Goal: Task Accomplishment & Management: Manage account settings

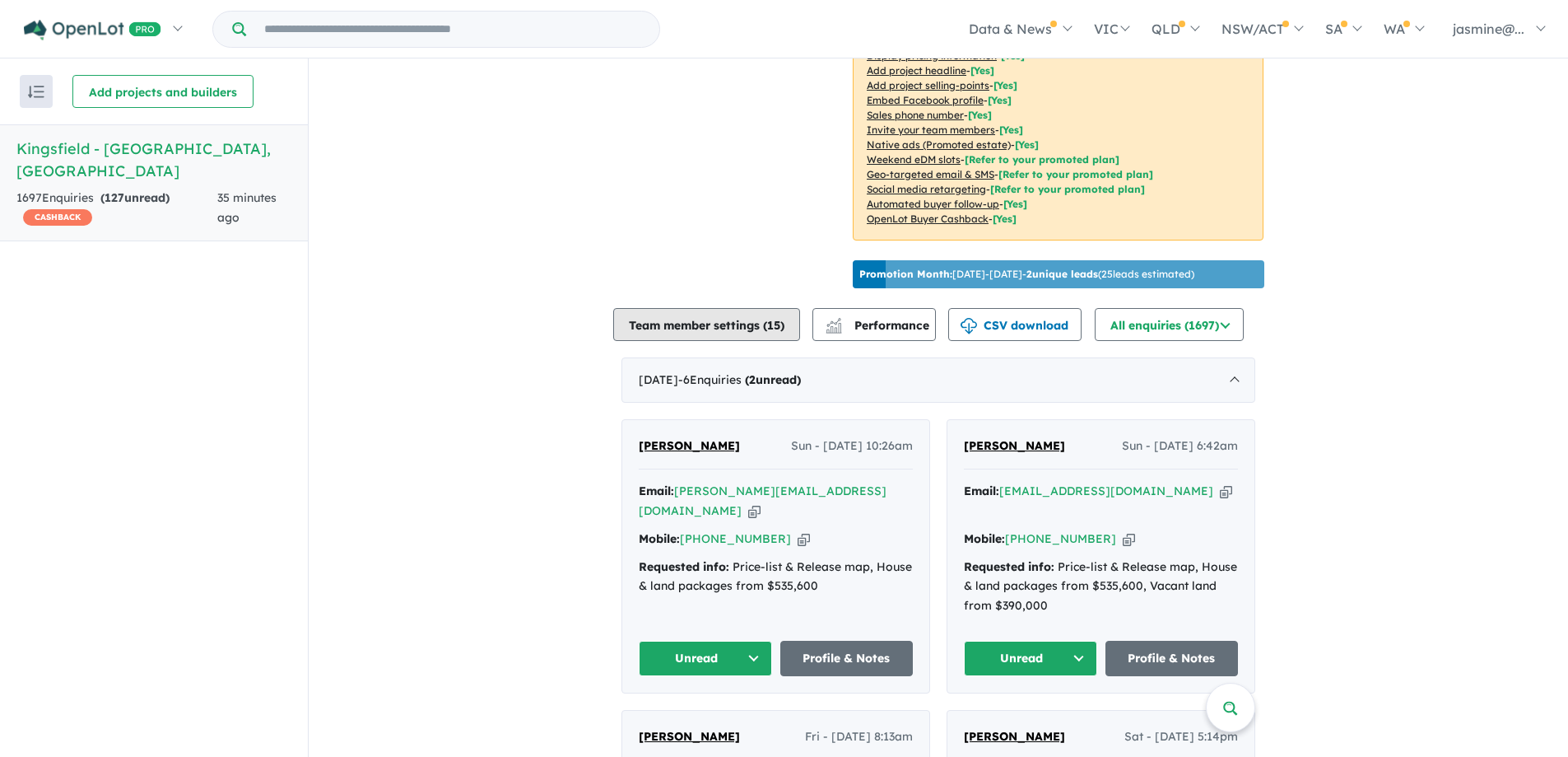
scroll to position [431, 0]
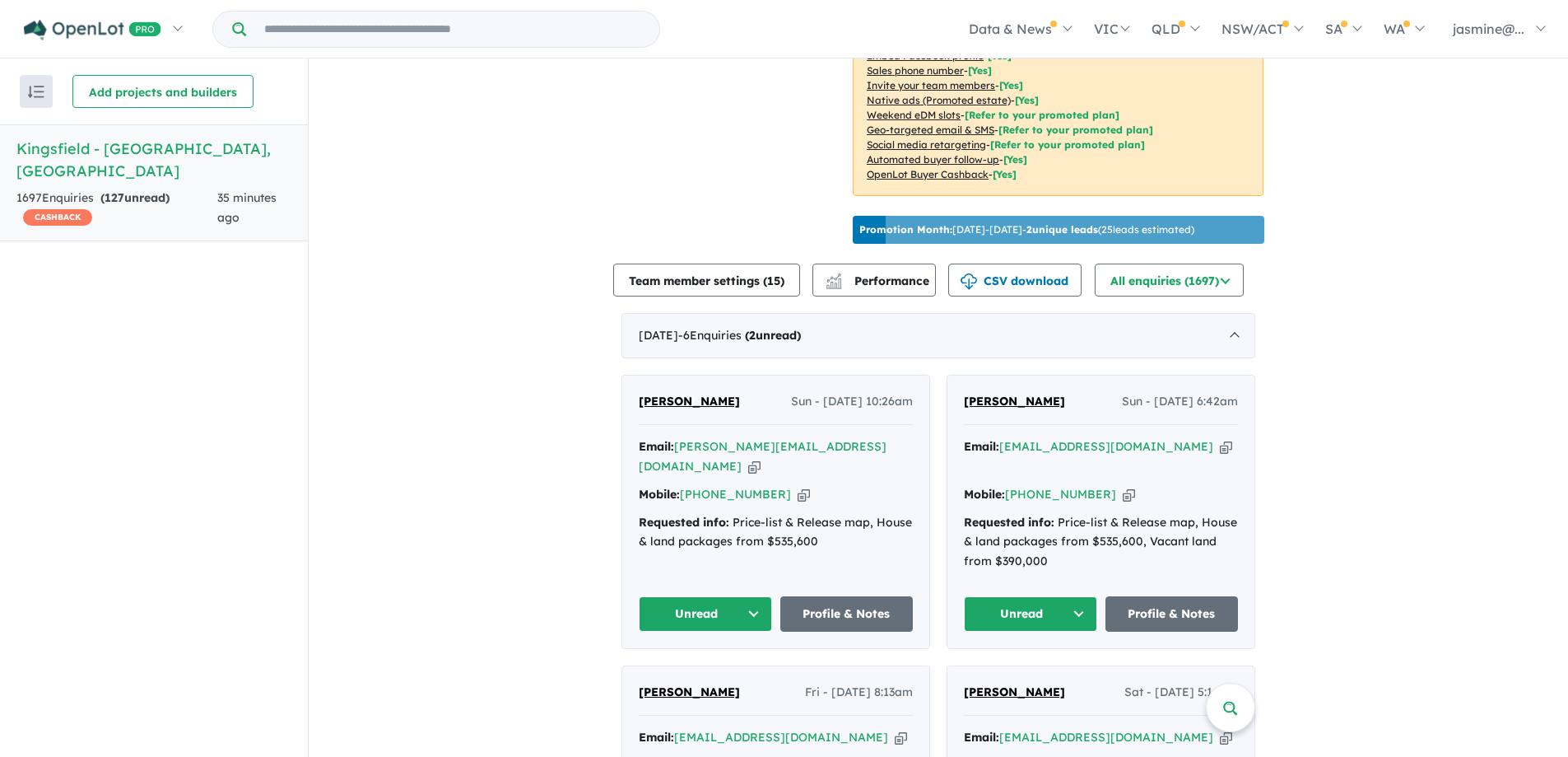
click at [1220, 447] on icon "button" at bounding box center [1226, 447] width 12 height 17
click at [1123, 486] on icon "button" at bounding box center [1128, 494] width 12 height 17
click at [870, 443] on div "Email: [PERSON_NAME][EMAIL_ADDRESS][DOMAIN_NAME] Copied!" at bounding box center [776, 456] width 274 height 39
click at [761, 458] on icon "button" at bounding box center [754, 467] width 12 height 17
click at [798, 492] on icon "button" at bounding box center [804, 494] width 12 height 17
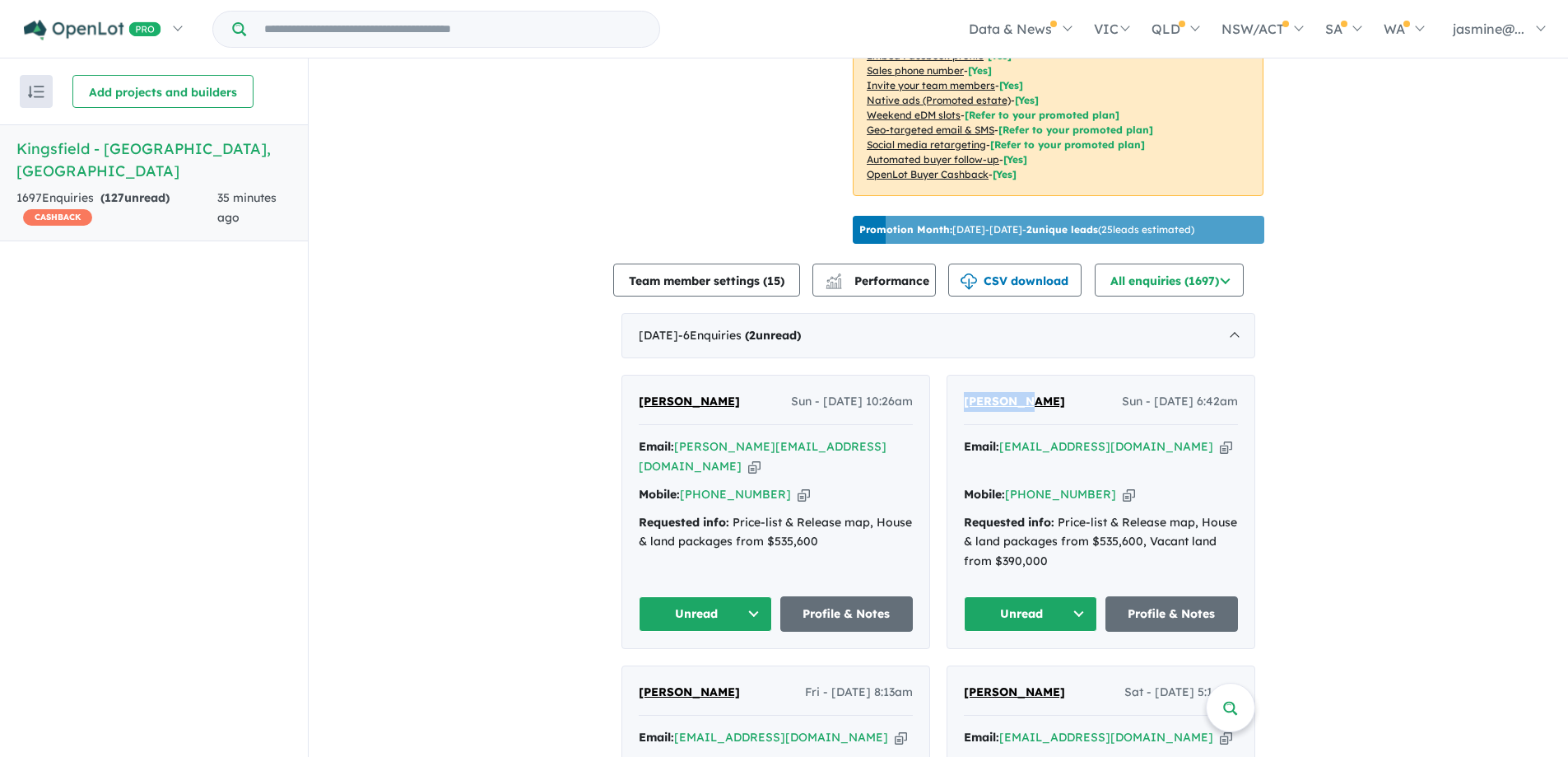
drag, startPoint x: 1029, startPoint y: 402, endPoint x: 898, endPoint y: 361, distance: 137.3
click at [946, 400] on div "[PERSON_NAME] [PERSON_NAME] - [DATE] 6:42am Email: [EMAIL_ADDRESS][DOMAIN_NAME]…" at bounding box center [1101, 512] width 308 height 274
copy span "[PERSON_NAME]"
drag, startPoint x: 743, startPoint y: 402, endPoint x: 649, endPoint y: 401, distance: 94.0
click at [628, 401] on div "[PERSON_NAME] Sun - [DATE] 10:26am Email: [PERSON_NAME][EMAIL_ADDRESS][DOMAIN_N…" at bounding box center [776, 512] width 307 height 273
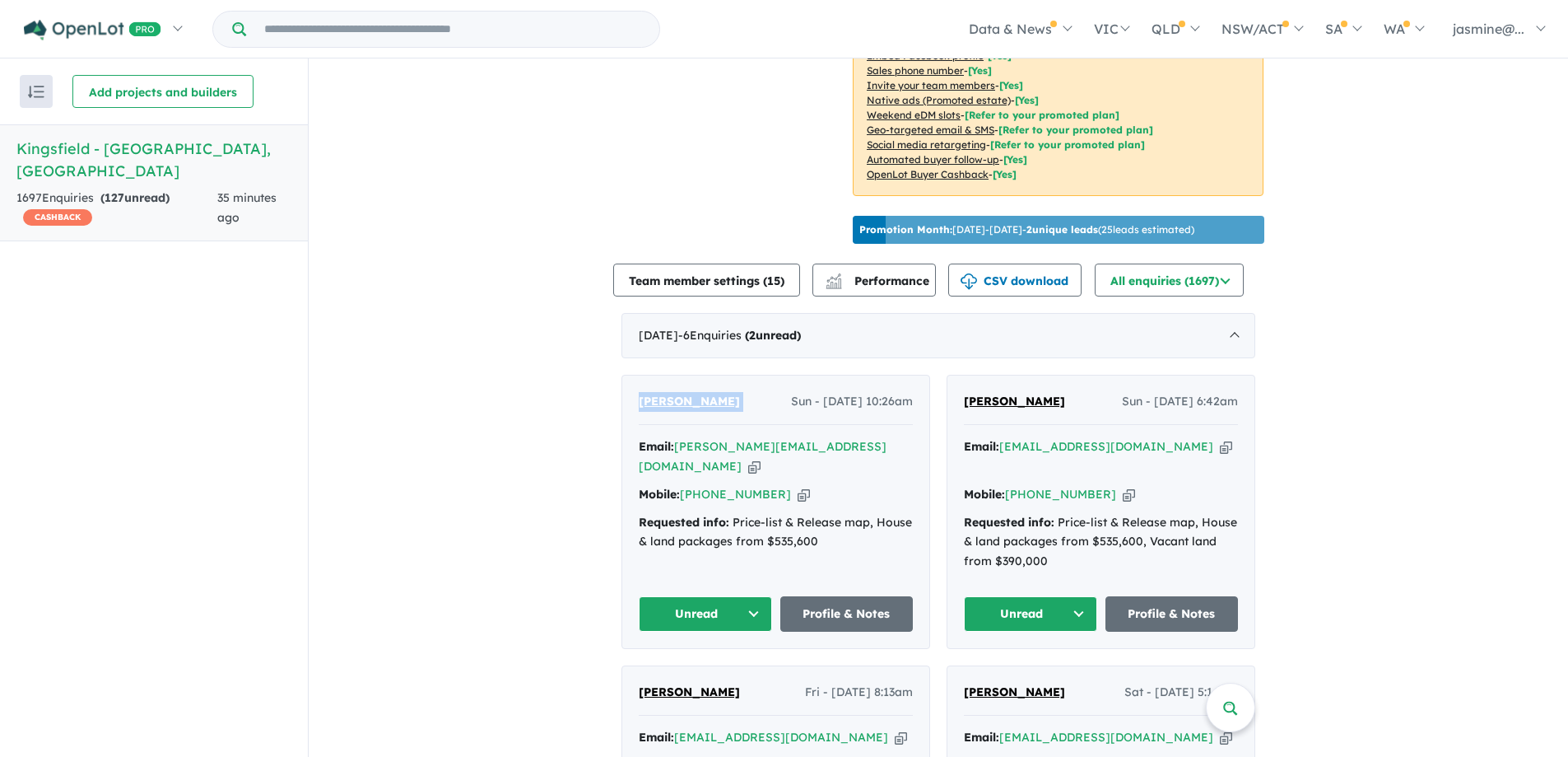
copy span "[PERSON_NAME]"
click at [1064, 597] on button "Unread" at bounding box center [1031, 613] width 133 height 35
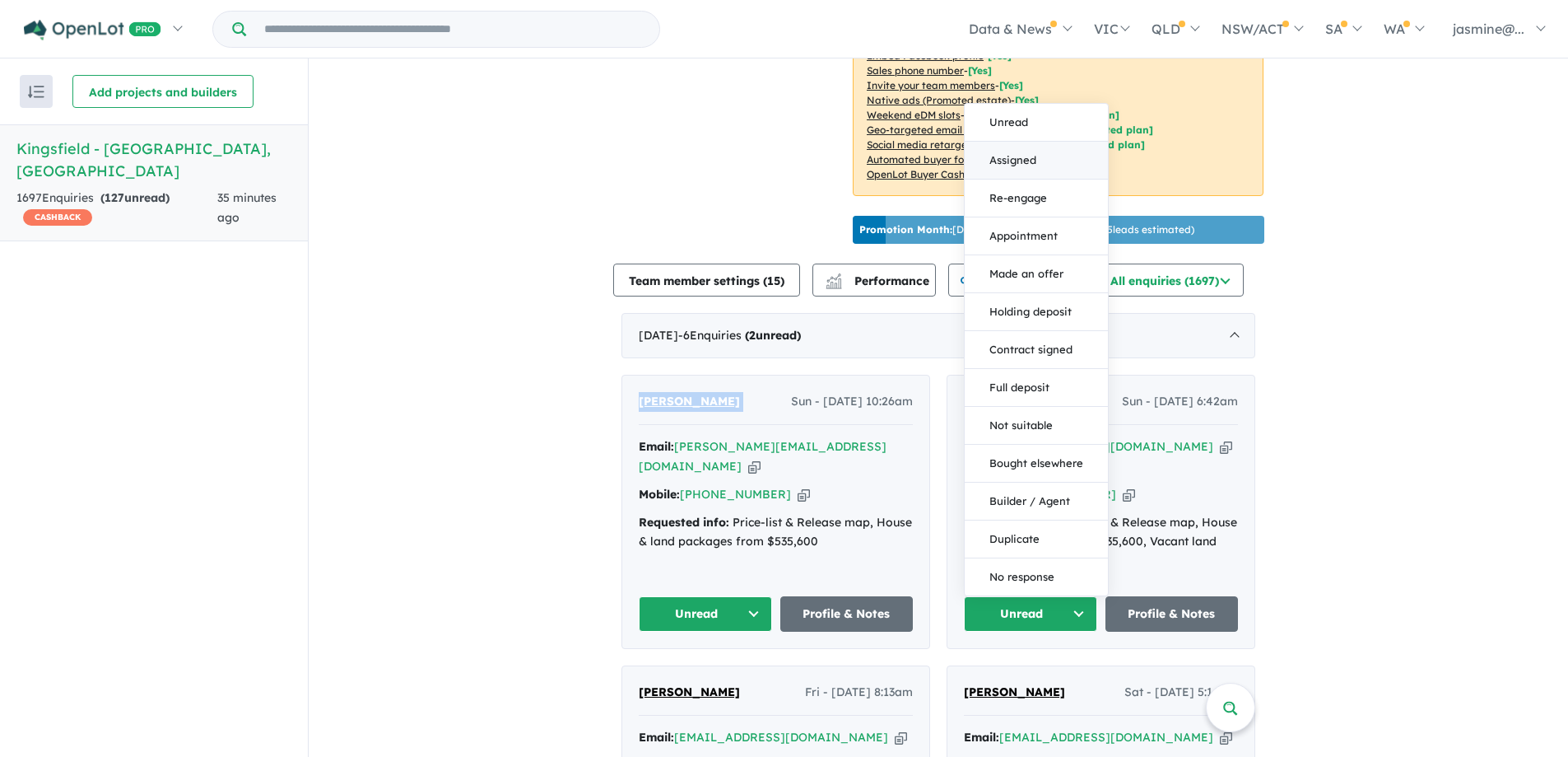
click at [1042, 142] on button "Assigned" at bounding box center [1036, 161] width 144 height 38
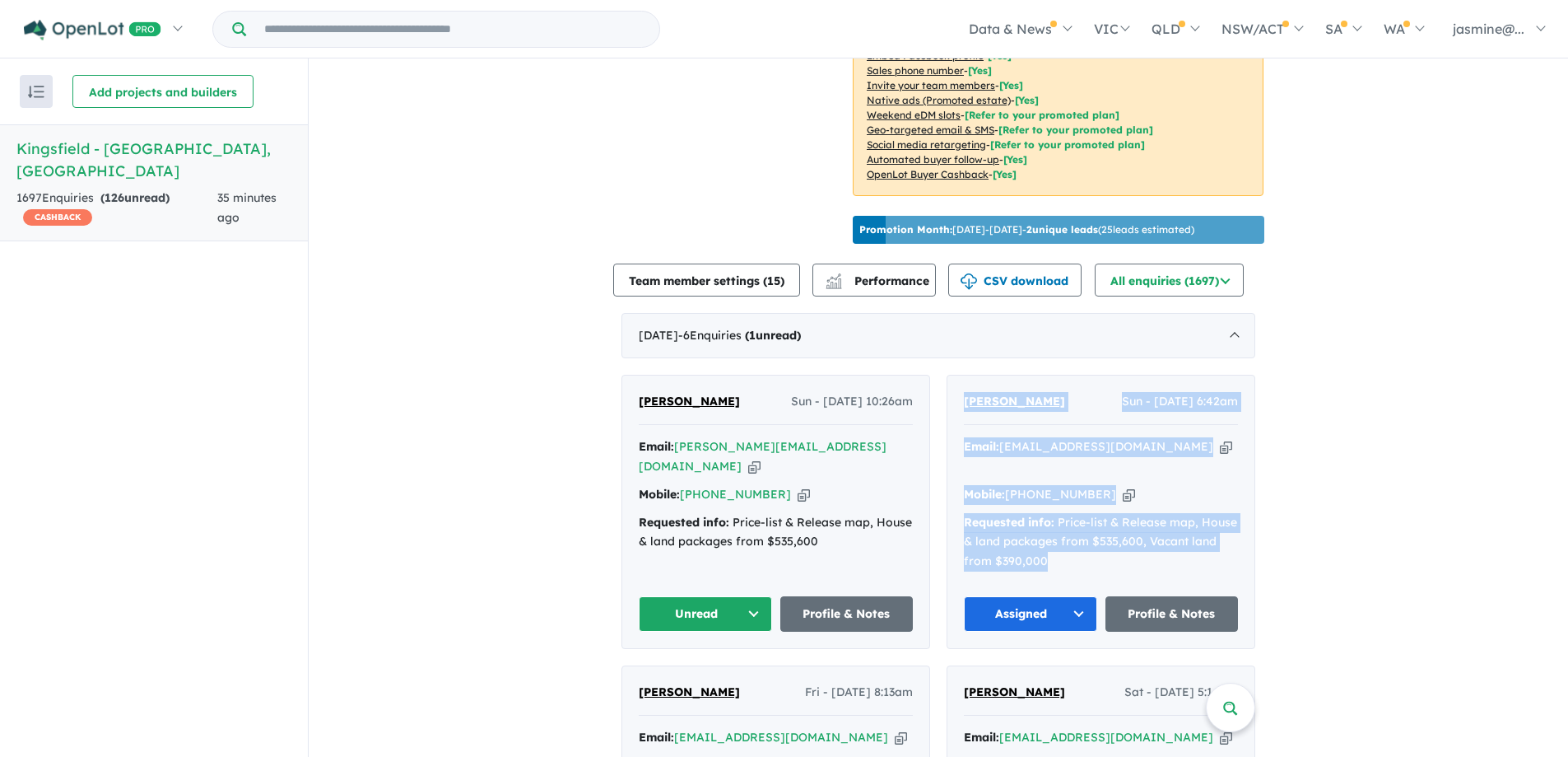
drag, startPoint x: 1126, startPoint y: 531, endPoint x: 959, endPoint y: 387, distance: 220.5
click at [959, 387] on div "[PERSON_NAME] [PERSON_NAME] - [DATE] 6:42am Email: [EMAIL_ADDRESS][DOMAIN_NAME]…" at bounding box center [1101, 512] width 307 height 273
drag, startPoint x: 1068, startPoint y: 542, endPoint x: 956, endPoint y: 400, distance: 180.9
click at [956, 400] on div "[PERSON_NAME] [PERSON_NAME] - [DATE] 6:42am Email: [EMAIL_ADDRESS][DOMAIN_NAME]…" at bounding box center [1101, 512] width 307 height 273
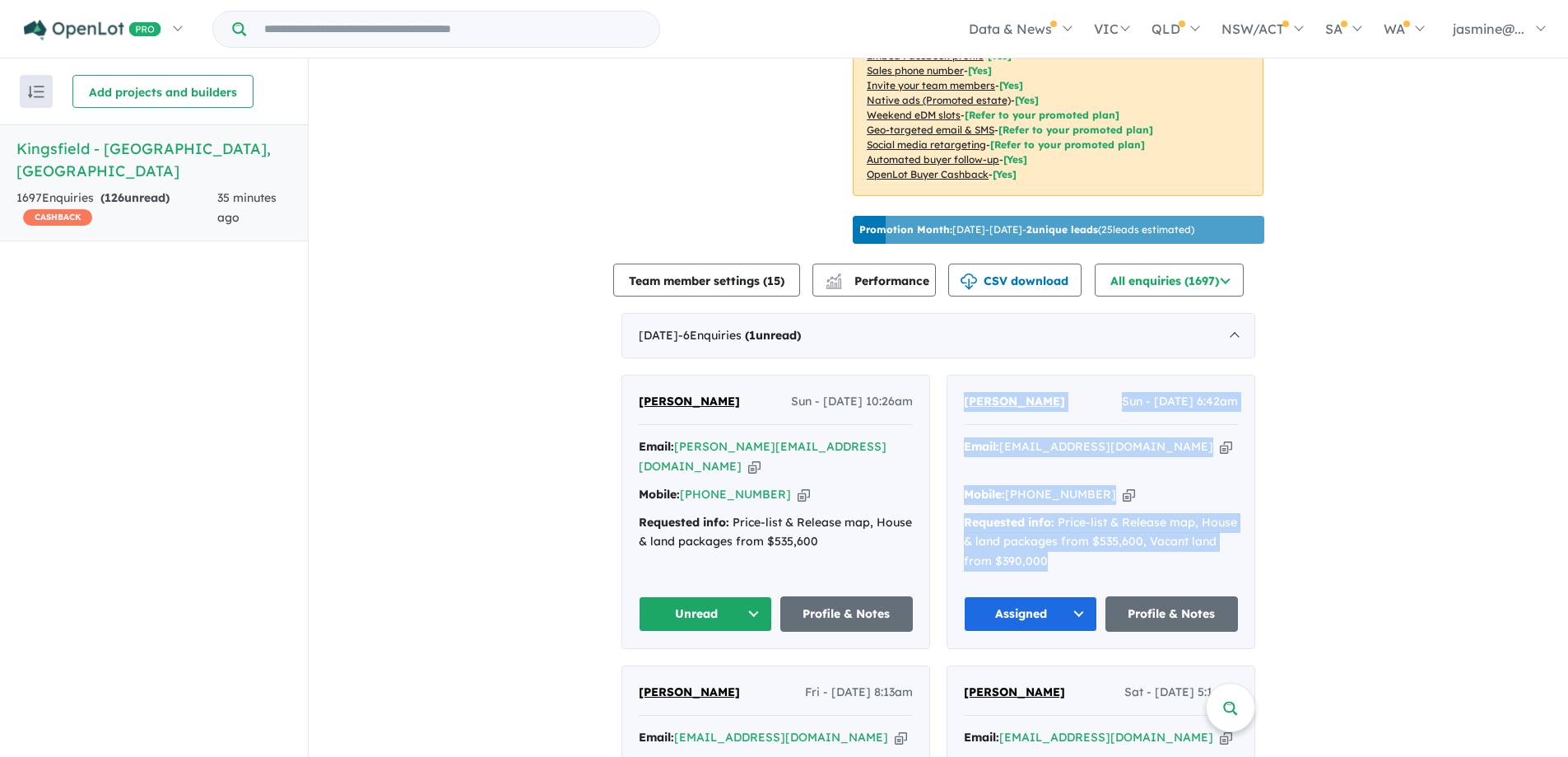
drag, startPoint x: 1099, startPoint y: 525, endPoint x: 958, endPoint y: 391, distance: 194.5
click at [958, 391] on div "[PERSON_NAME] [PERSON_NAME] - [DATE] 6:42am Email: [EMAIL_ADDRESS][DOMAIN_NAME]…" at bounding box center [1101, 512] width 307 height 273
click at [962, 388] on div "[PERSON_NAME] [PERSON_NAME] - [DATE] 6:42am Email: [EMAIL_ADDRESS][DOMAIN_NAME]…" at bounding box center [1101, 512] width 307 height 273
drag, startPoint x: 959, startPoint y: 379, endPoint x: 1058, endPoint y: 541, distance: 189.9
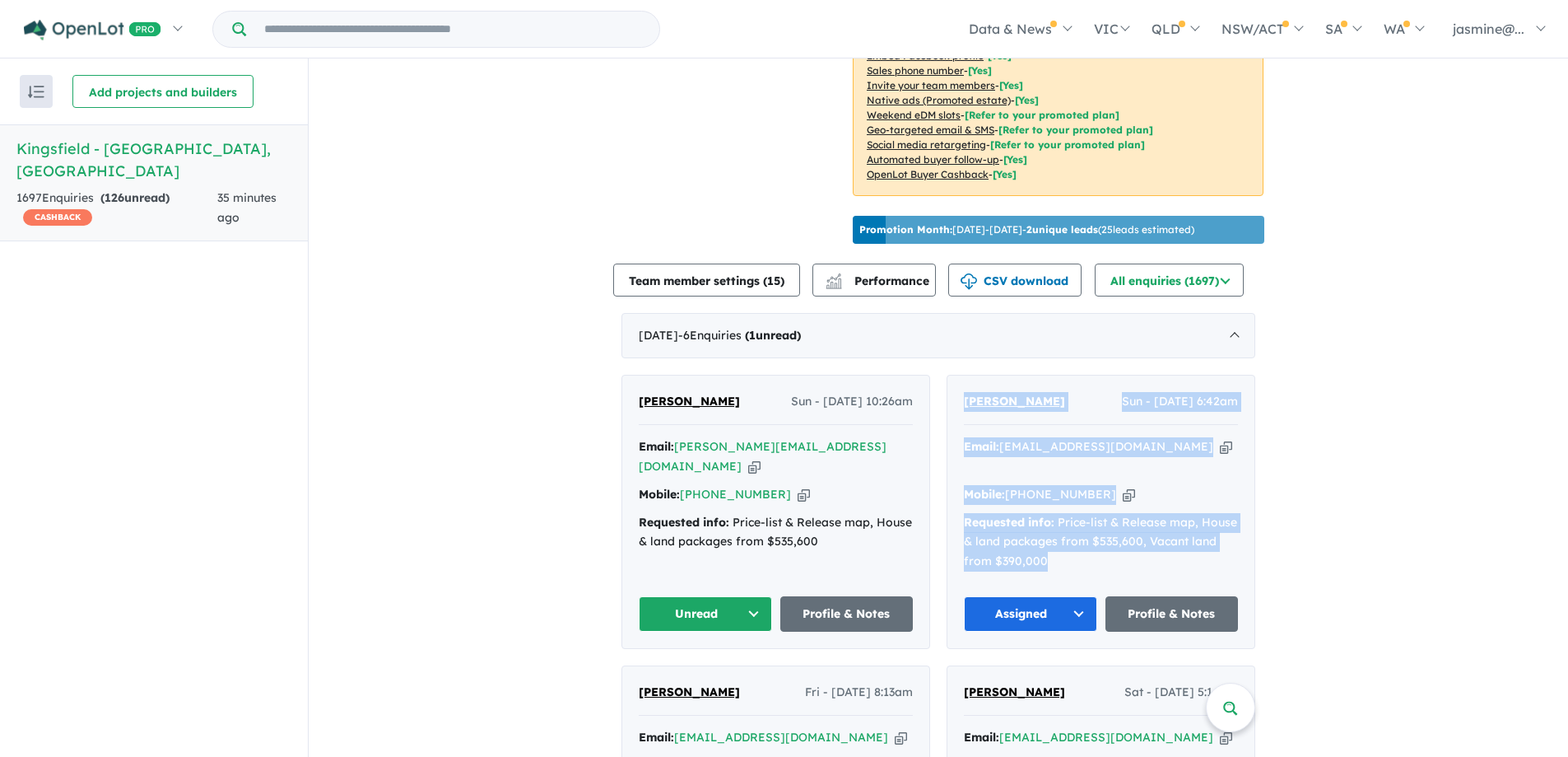
click at [1058, 541] on div "[PERSON_NAME] [PERSON_NAME] - [DATE] 6:42am Email: [EMAIL_ADDRESS][DOMAIN_NAME]…" at bounding box center [1101, 512] width 307 height 273
click at [1058, 541] on div "Requested info: Price-list & Release map, House & land packages from $535,600, …" at bounding box center [1102, 542] width 274 height 58
drag, startPoint x: 1053, startPoint y: 546, endPoint x: 962, endPoint y: 382, distance: 187.6
click at [962, 382] on div "[PERSON_NAME] [PERSON_NAME] - [DATE] 6:42am Email: [EMAIL_ADDRESS][DOMAIN_NAME]…" at bounding box center [1101, 512] width 307 height 273
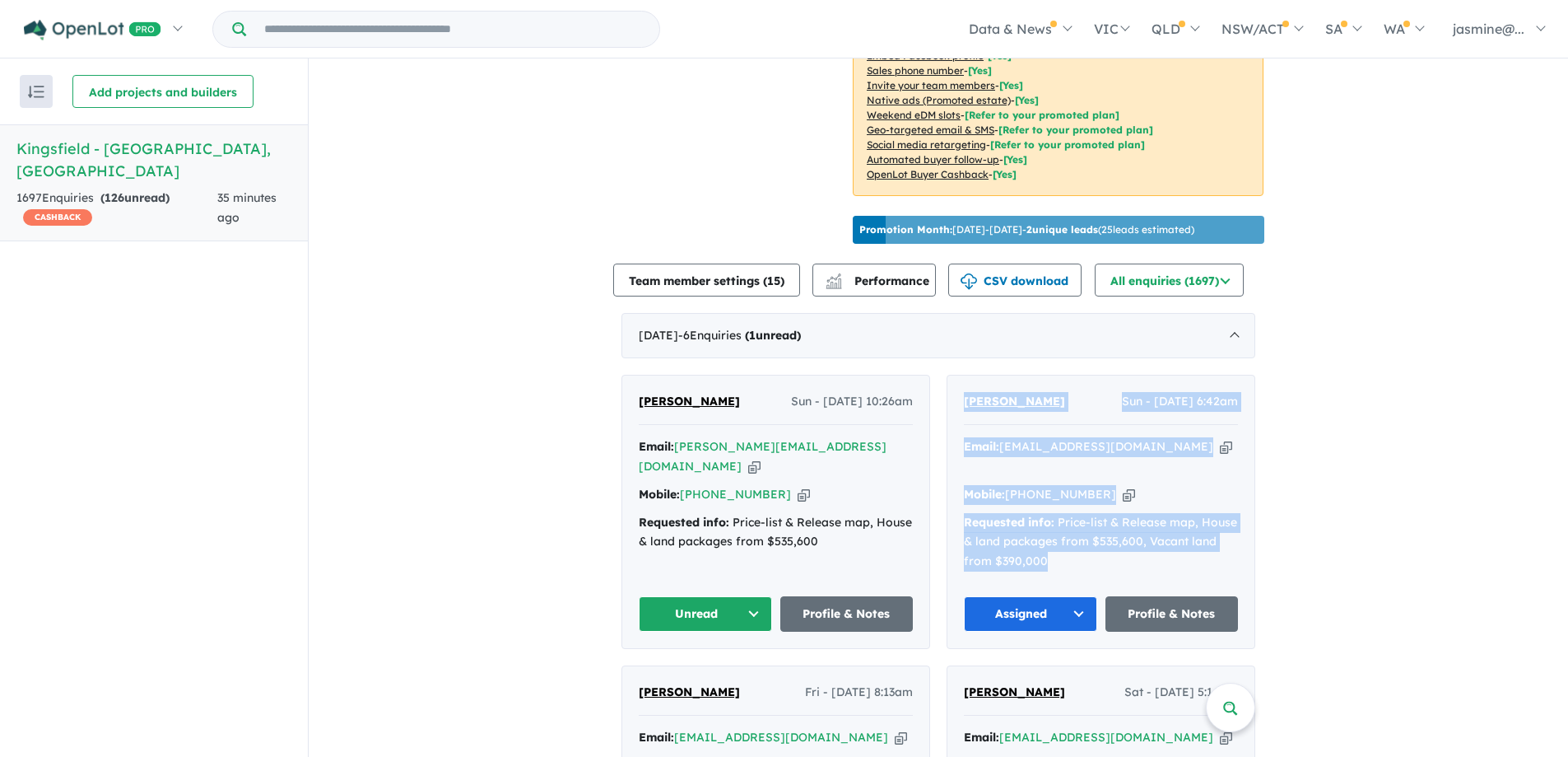
click at [1149, 549] on div "Requested info: Price-list & Release map, House & land packages from $535,600, …" at bounding box center [1102, 542] width 274 height 58
click at [1106, 550] on div "Email: [EMAIL_ADDRESS][DOMAIN_NAME] Copied! Mobile: [PHONE_NUMBER] Copied! Requ…" at bounding box center [1102, 508] width 274 height 143
click at [1097, 553] on div "Email: [EMAIL_ADDRESS][DOMAIN_NAME] Copied! Mobile: [PHONE_NUMBER] Copied! Requ…" at bounding box center [1102, 508] width 274 height 143
drag, startPoint x: 1060, startPoint y: 536, endPoint x: 950, endPoint y: 397, distance: 177.3
click at [950, 397] on div "[PERSON_NAME] [PERSON_NAME] - [DATE] 6:42am Email: [EMAIL_ADDRESS][DOMAIN_NAME]…" at bounding box center [1101, 512] width 307 height 273
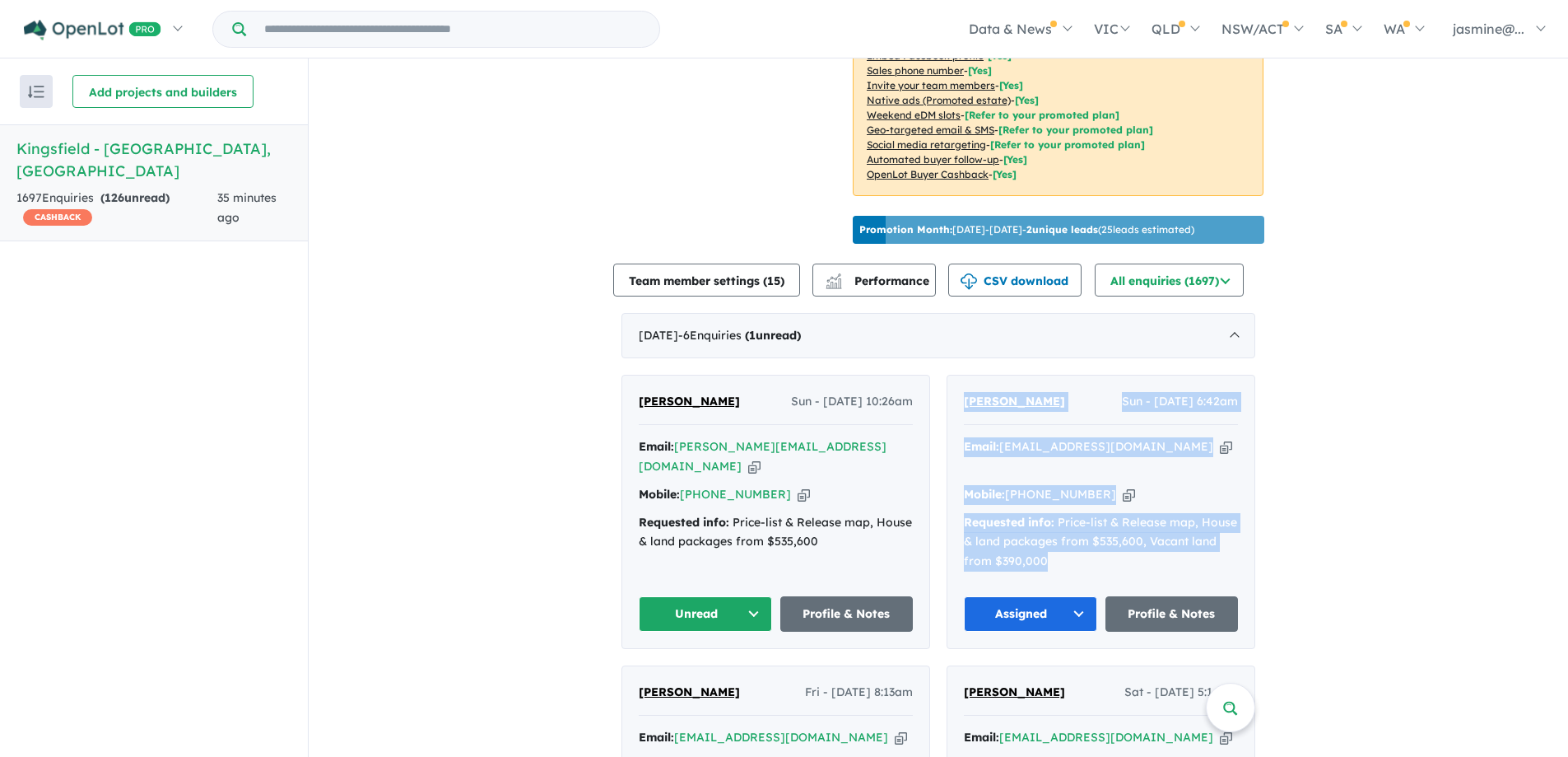
drag, startPoint x: 1053, startPoint y: 539, endPoint x: 955, endPoint y: 384, distance: 183.4
click at [955, 384] on div "[PERSON_NAME] [PERSON_NAME] - [DATE] 6:42am Email: [EMAIL_ADDRESS][DOMAIN_NAME]…" at bounding box center [1101, 512] width 307 height 273
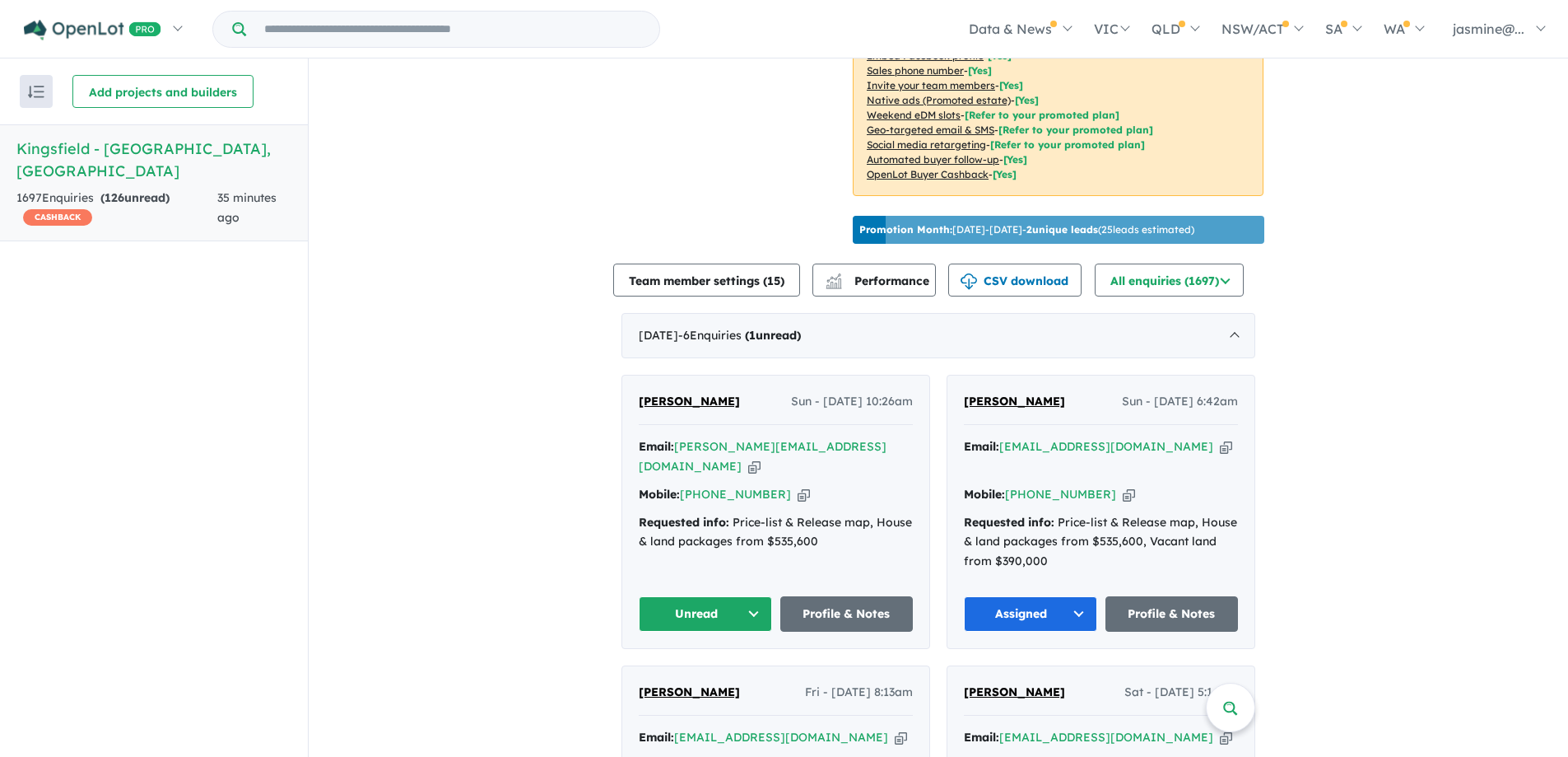
click at [640, 519] on strong "Requested info:" at bounding box center [684, 521] width 91 height 14
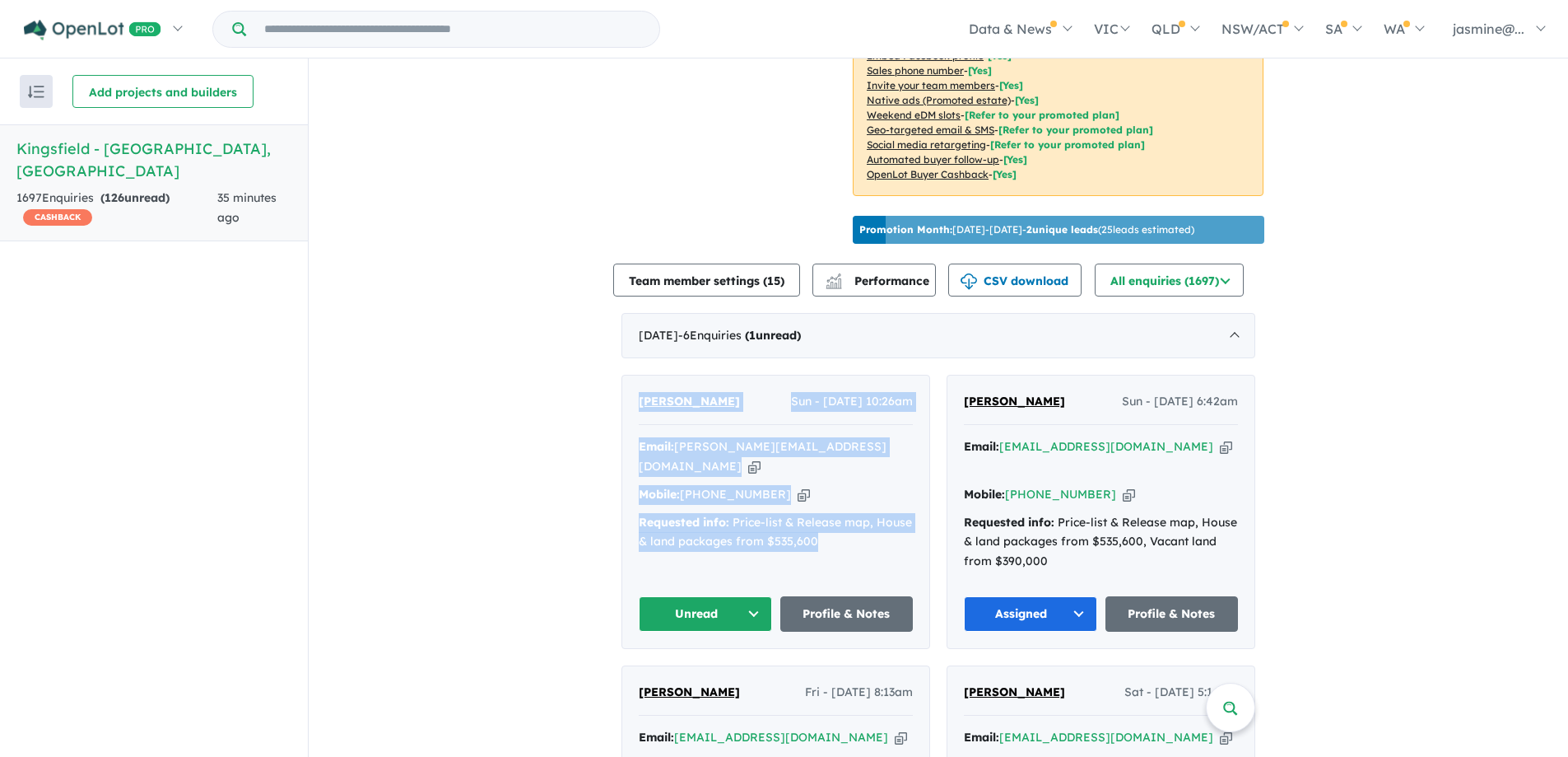
drag, startPoint x: 831, startPoint y: 532, endPoint x: 563, endPoint y: 323, distance: 339.9
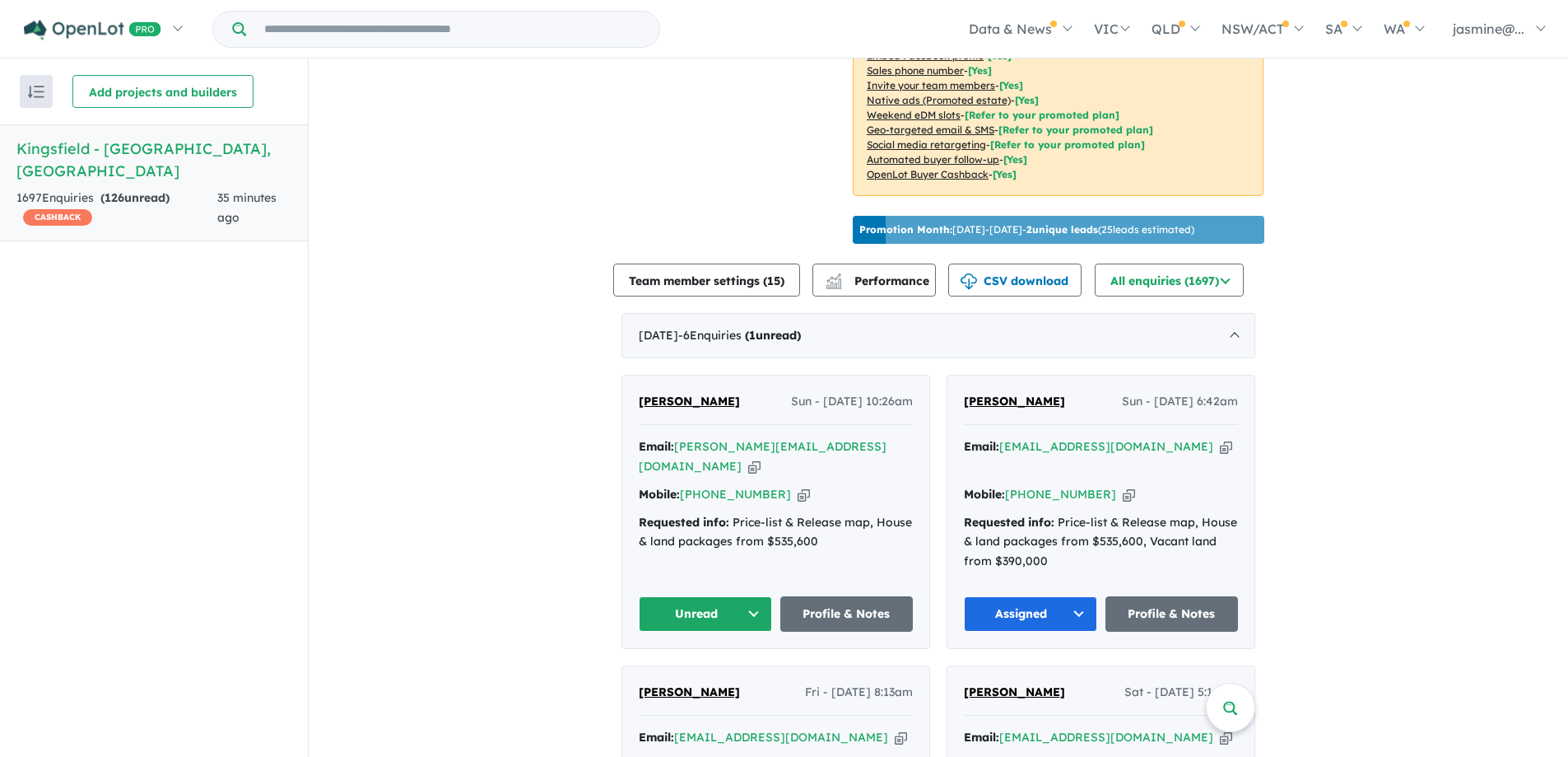
click at [672, 596] on button "Unread" at bounding box center [705, 613] width 133 height 35
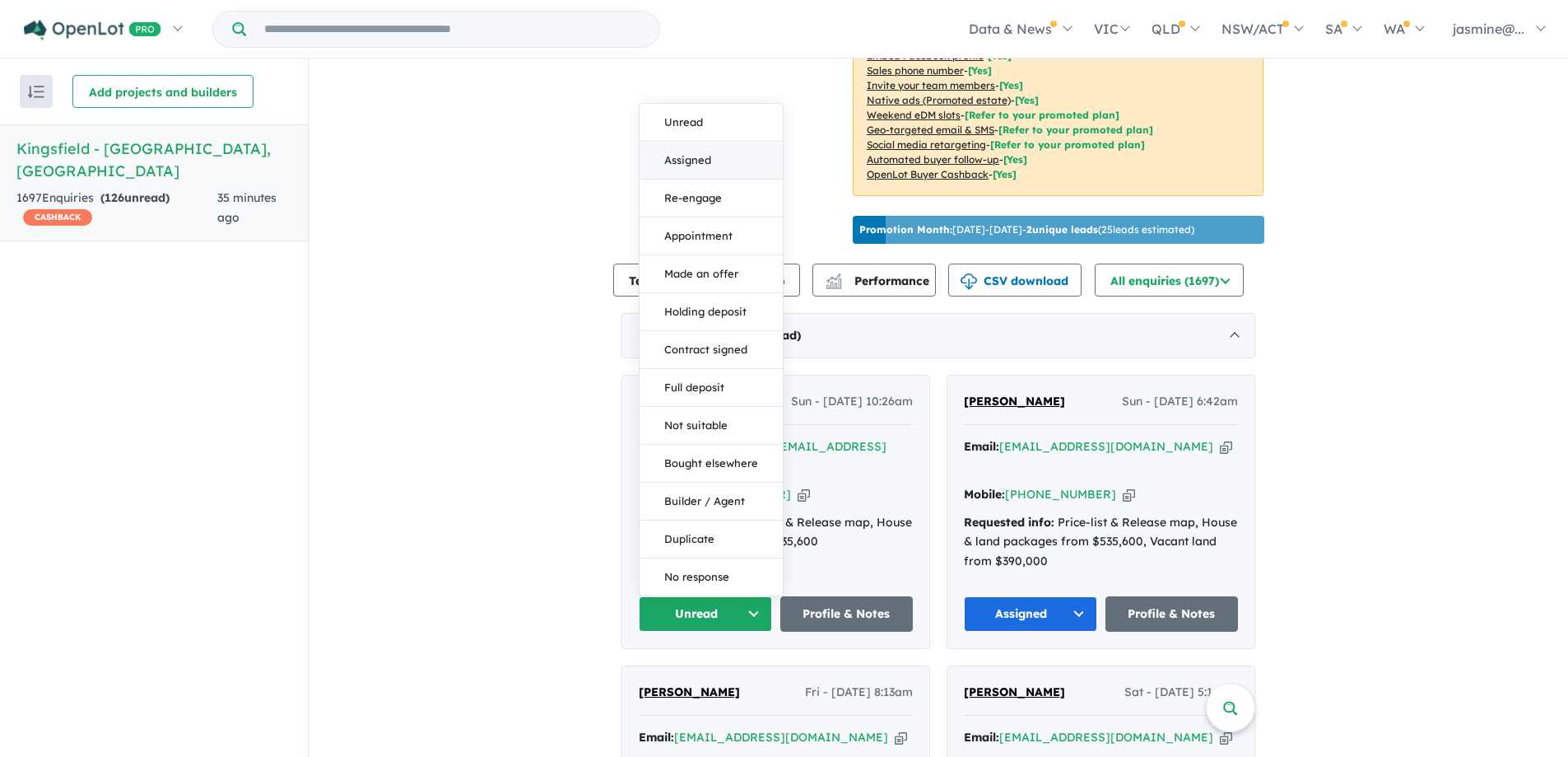
click at [683, 142] on button "Assigned" at bounding box center [712, 161] width 144 height 38
